Goal: Information Seeking & Learning: Learn about a topic

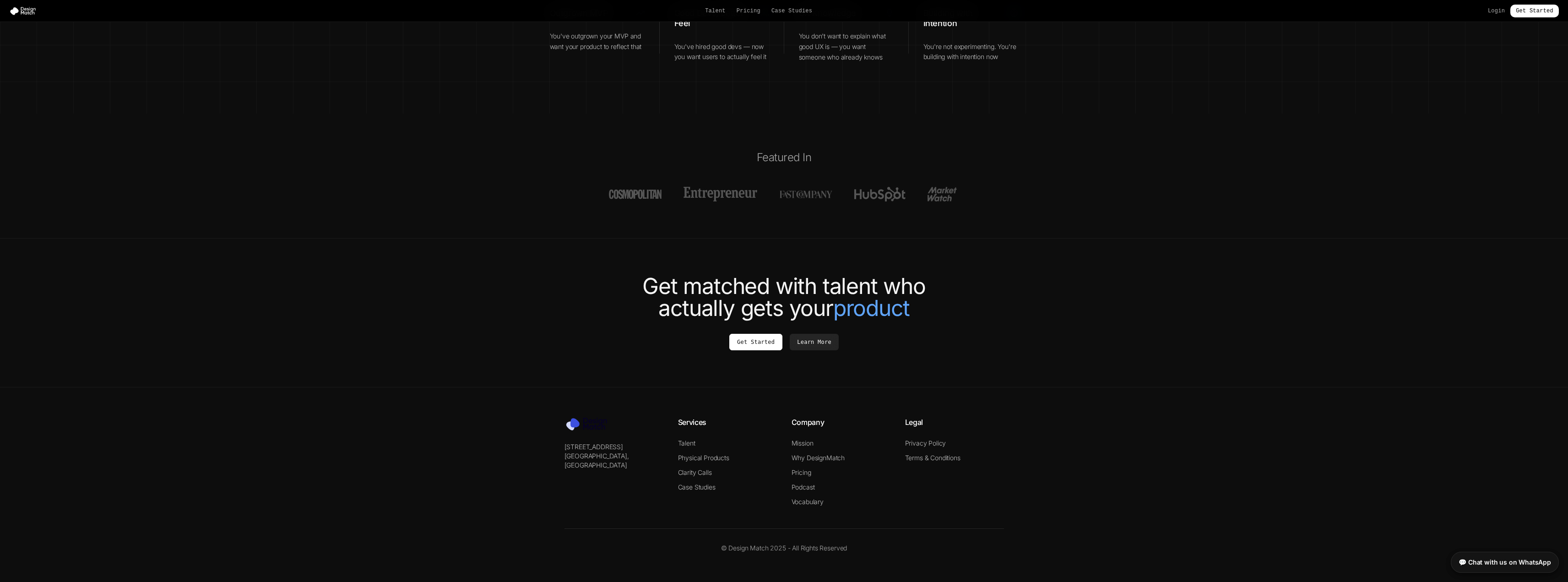
scroll to position [3359, 0]
click at [688, 439] on link "Talent" at bounding box center [687, 443] width 18 height 8
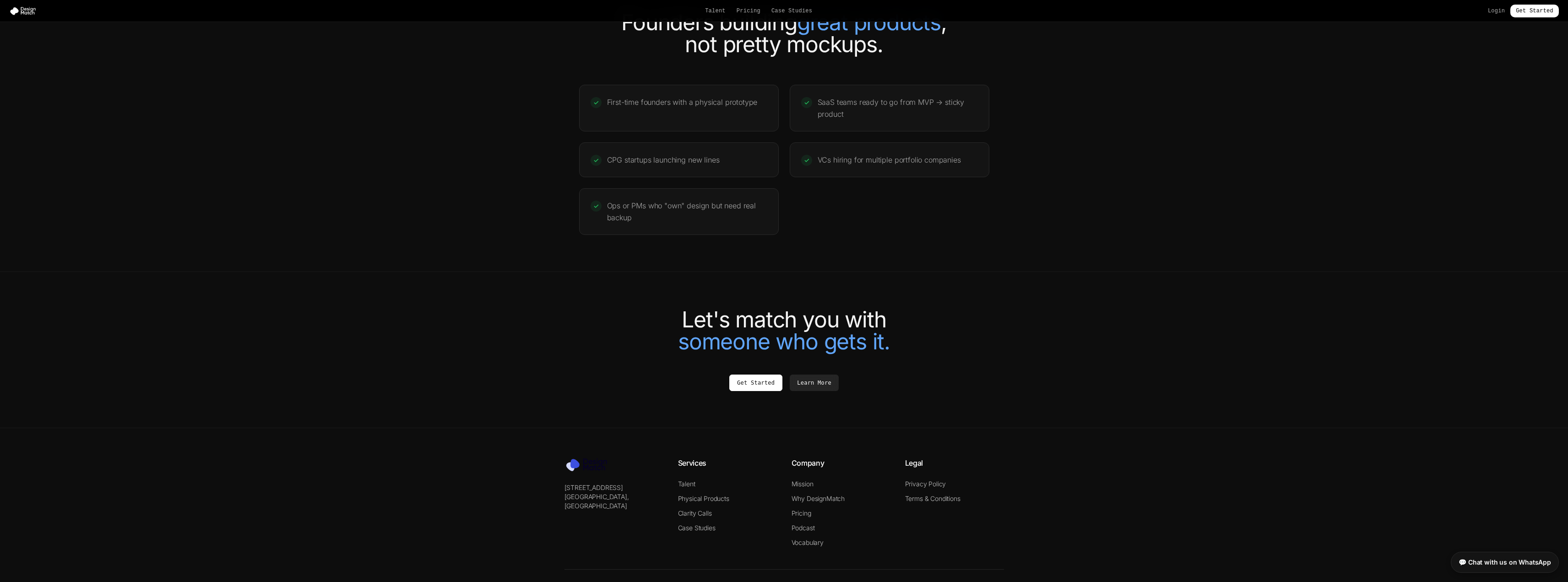
scroll to position [1786, 0]
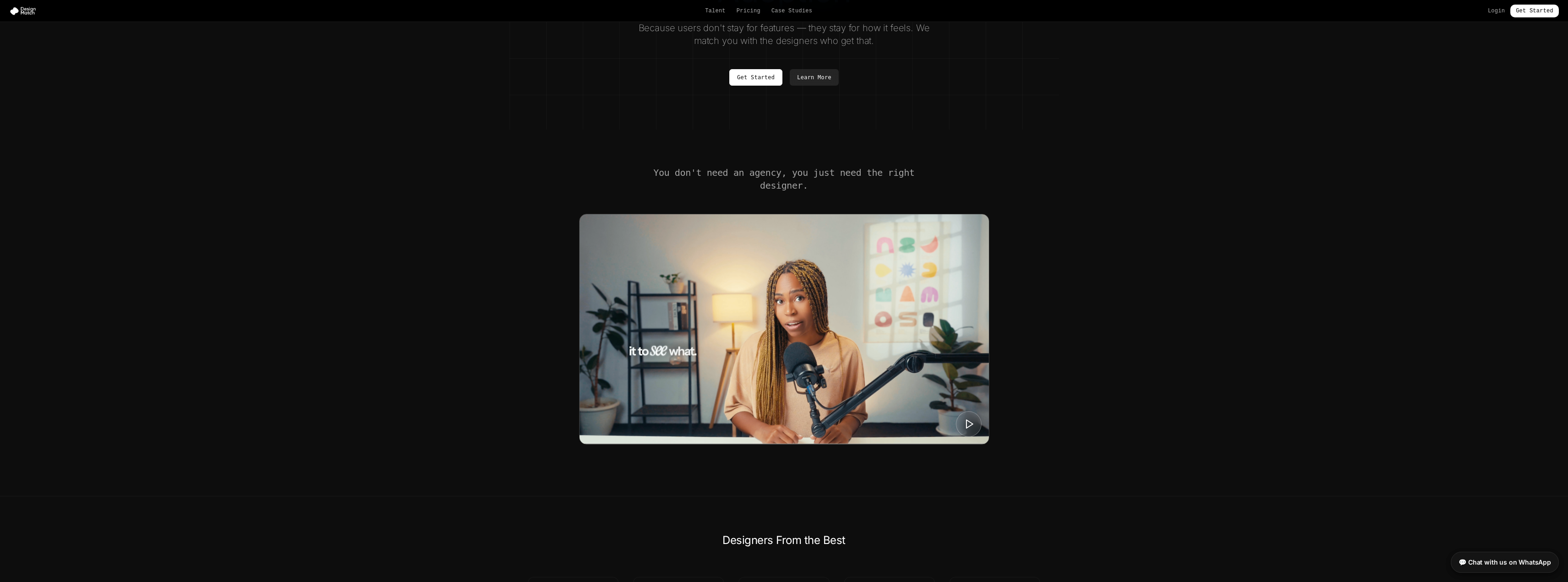
scroll to position [229, 0]
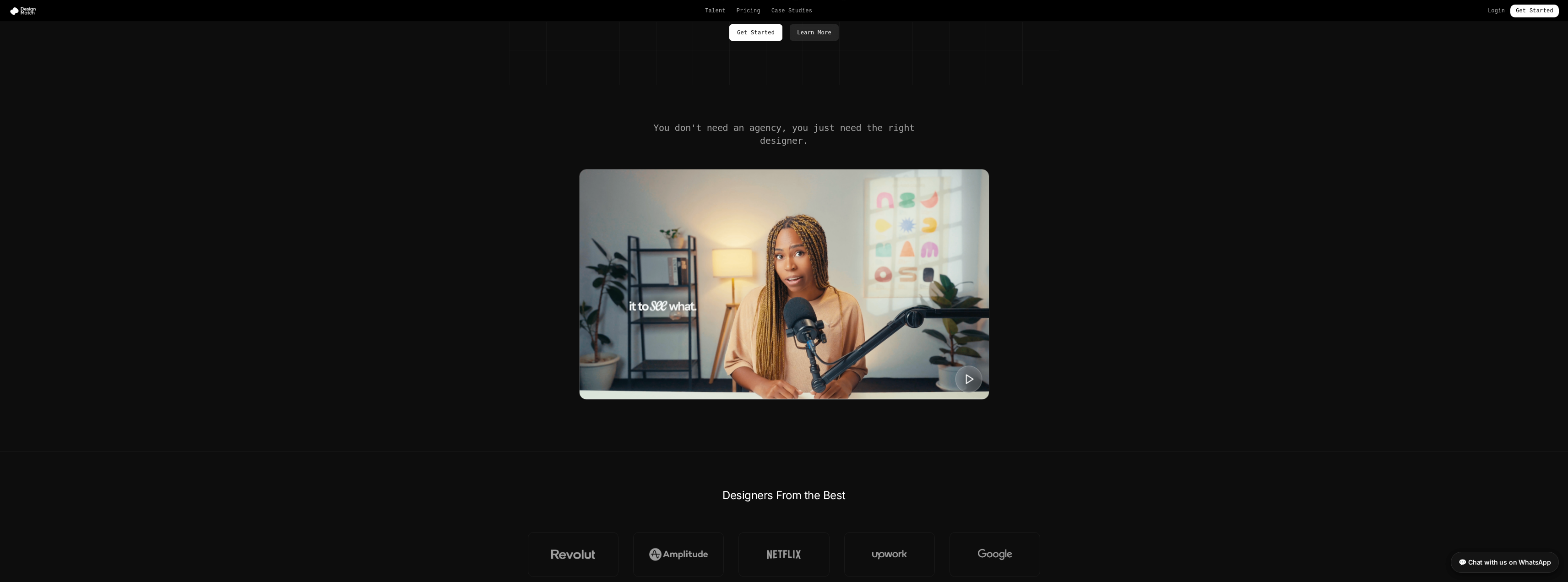
click at [975, 393] on button at bounding box center [968, 379] width 27 height 27
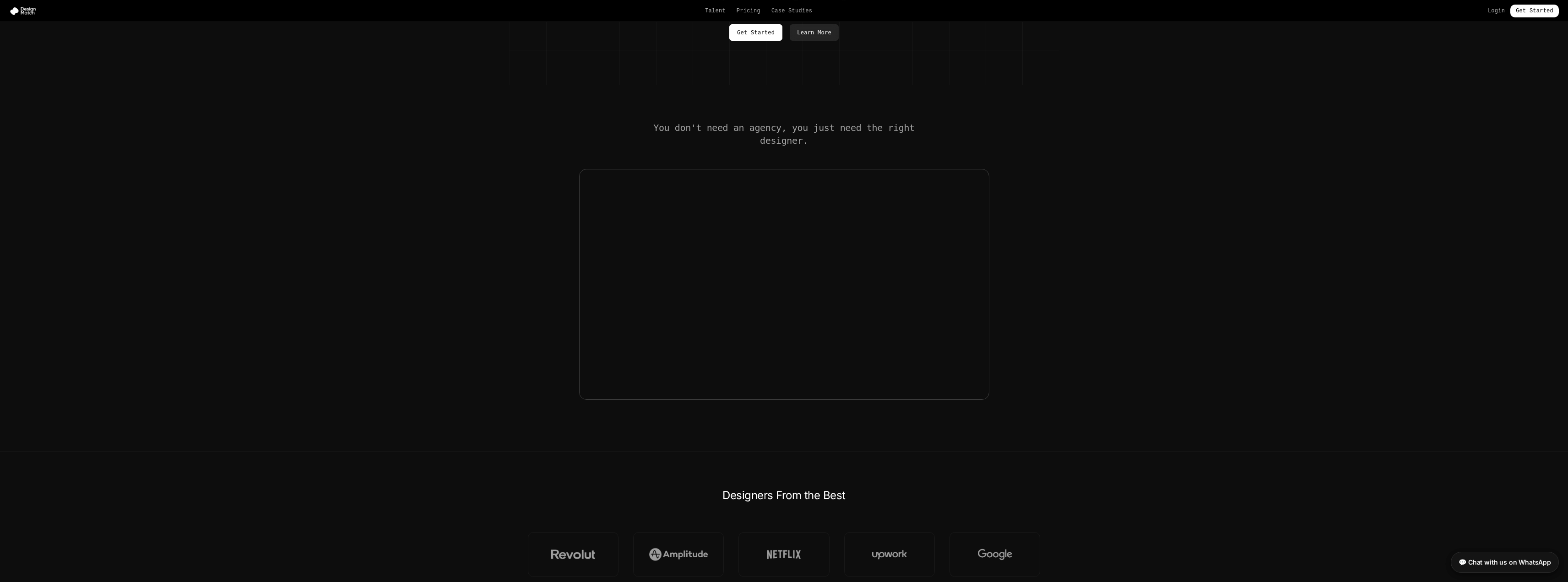
scroll to position [0, 0]
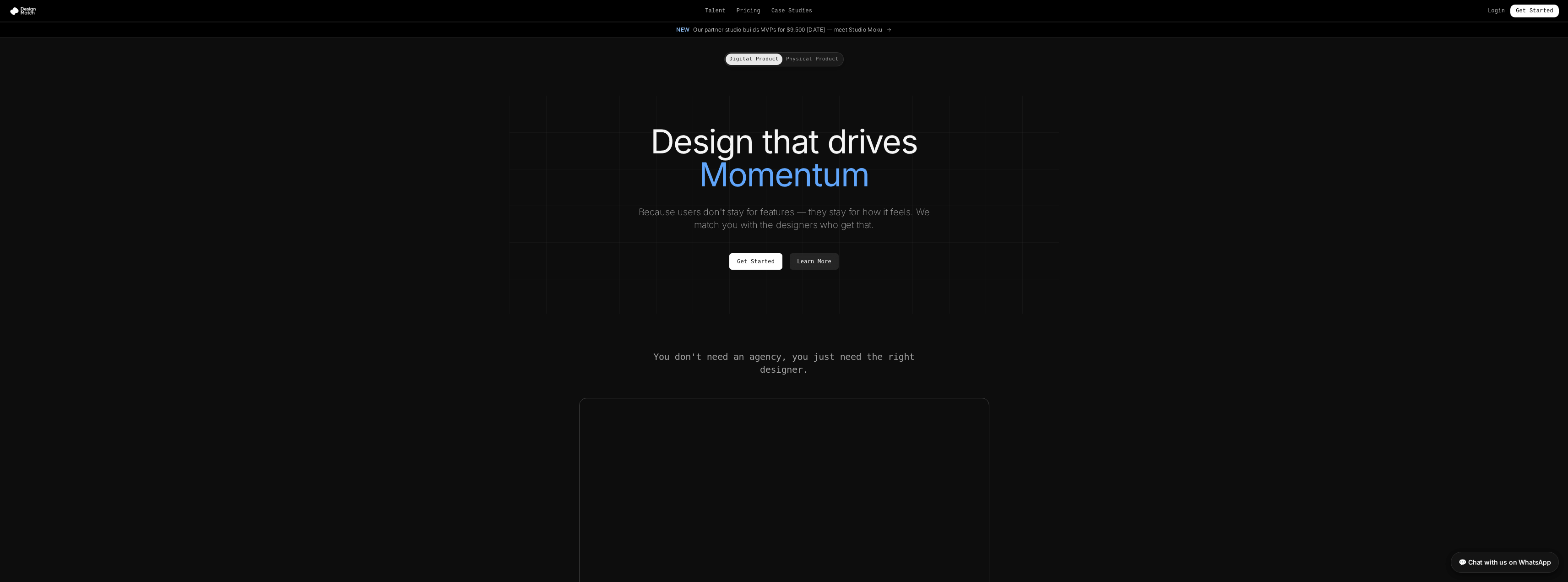
click at [824, 64] on button "Physical Product" at bounding box center [812, 59] width 60 height 12
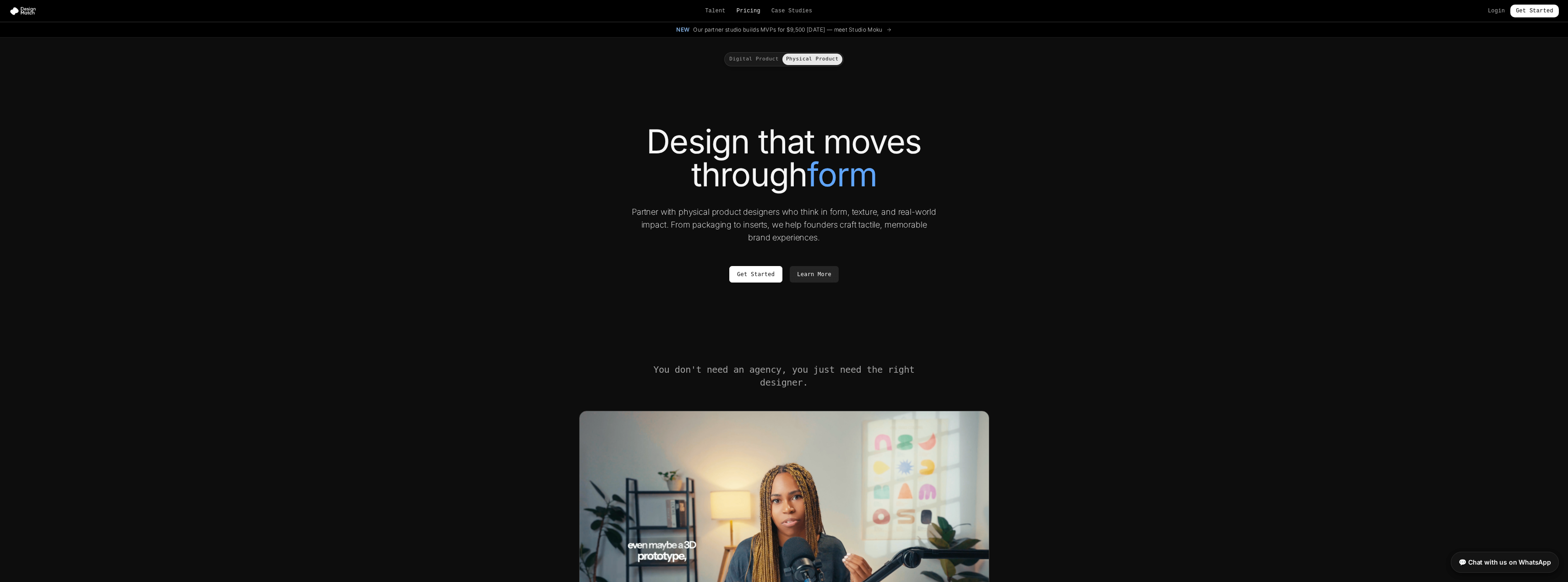
click at [754, 11] on link "Pricing" at bounding box center [748, 11] width 24 height 7
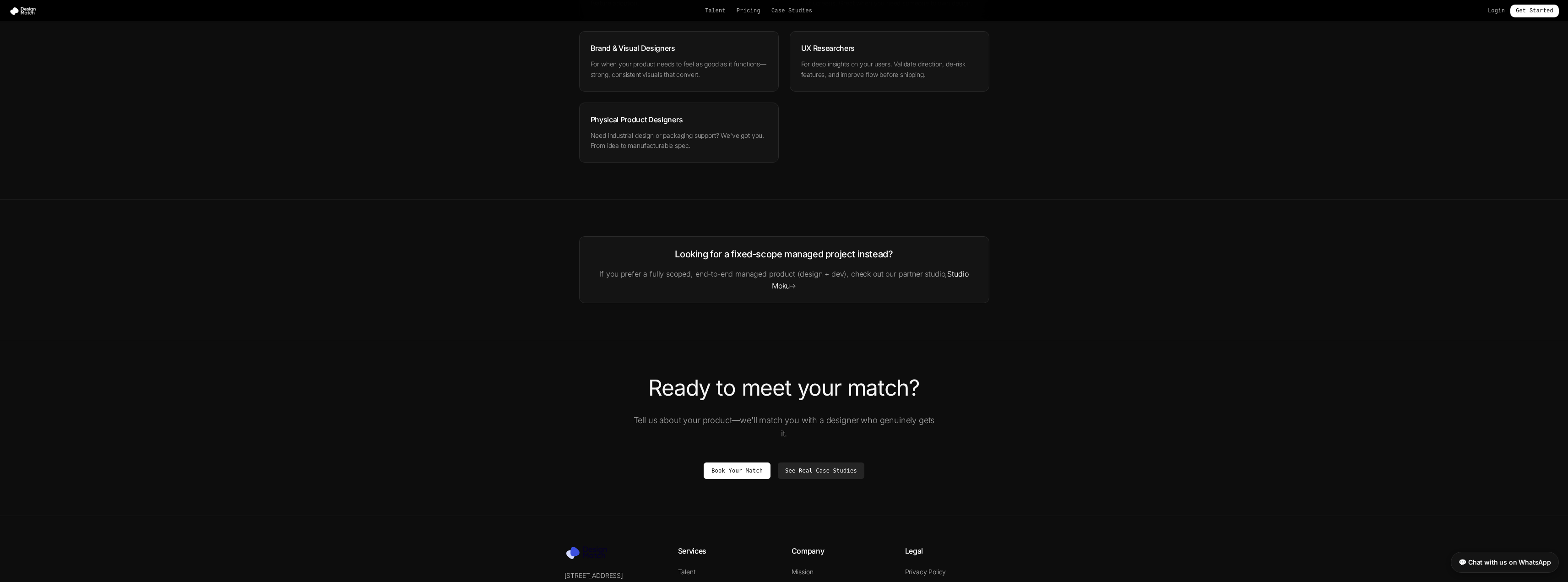
scroll to position [1539, 0]
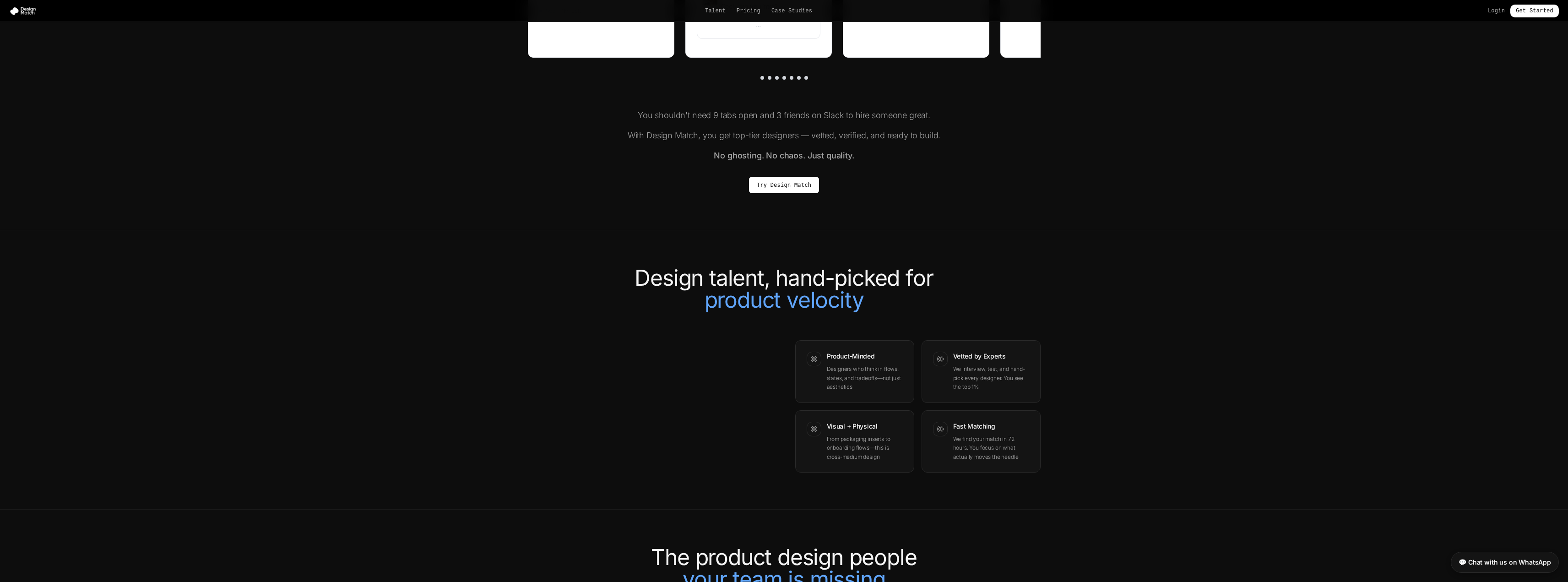
scroll to position [595, 0]
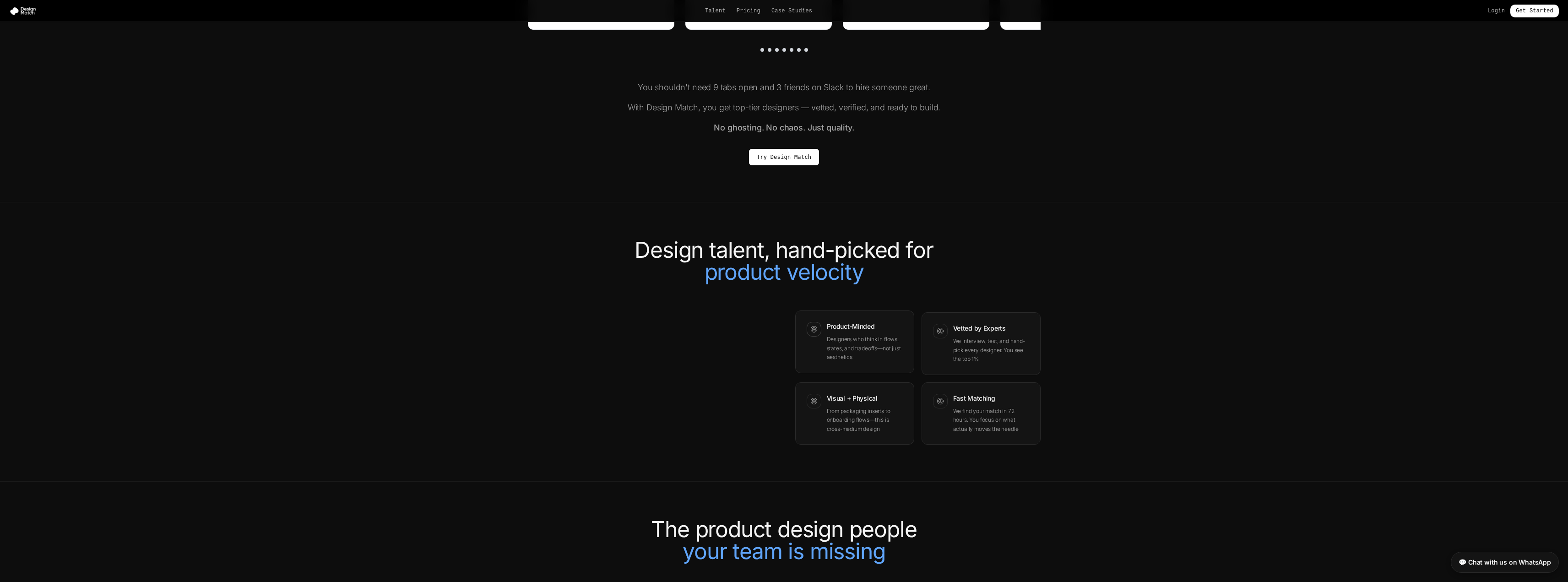
click at [858, 331] on h3 "Product-Minded" at bounding box center [864, 326] width 76 height 9
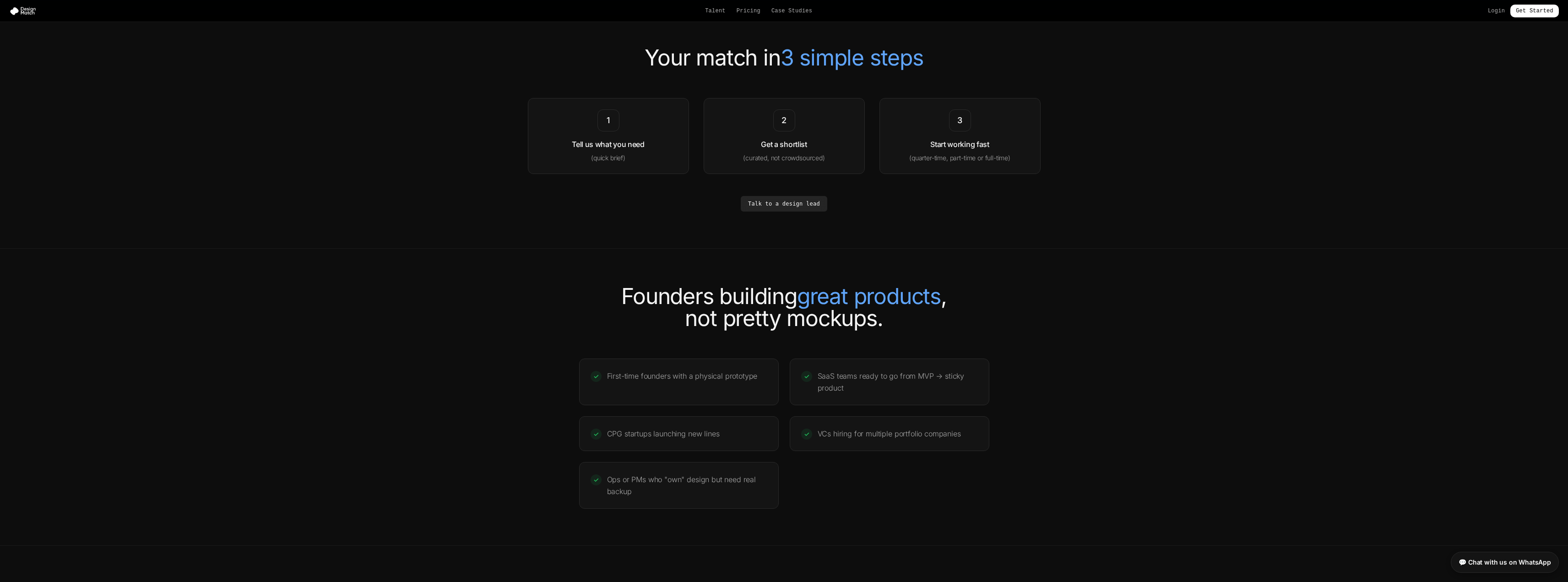
scroll to position [1649, 0]
